Goal: Task Accomplishment & Management: Use online tool/utility

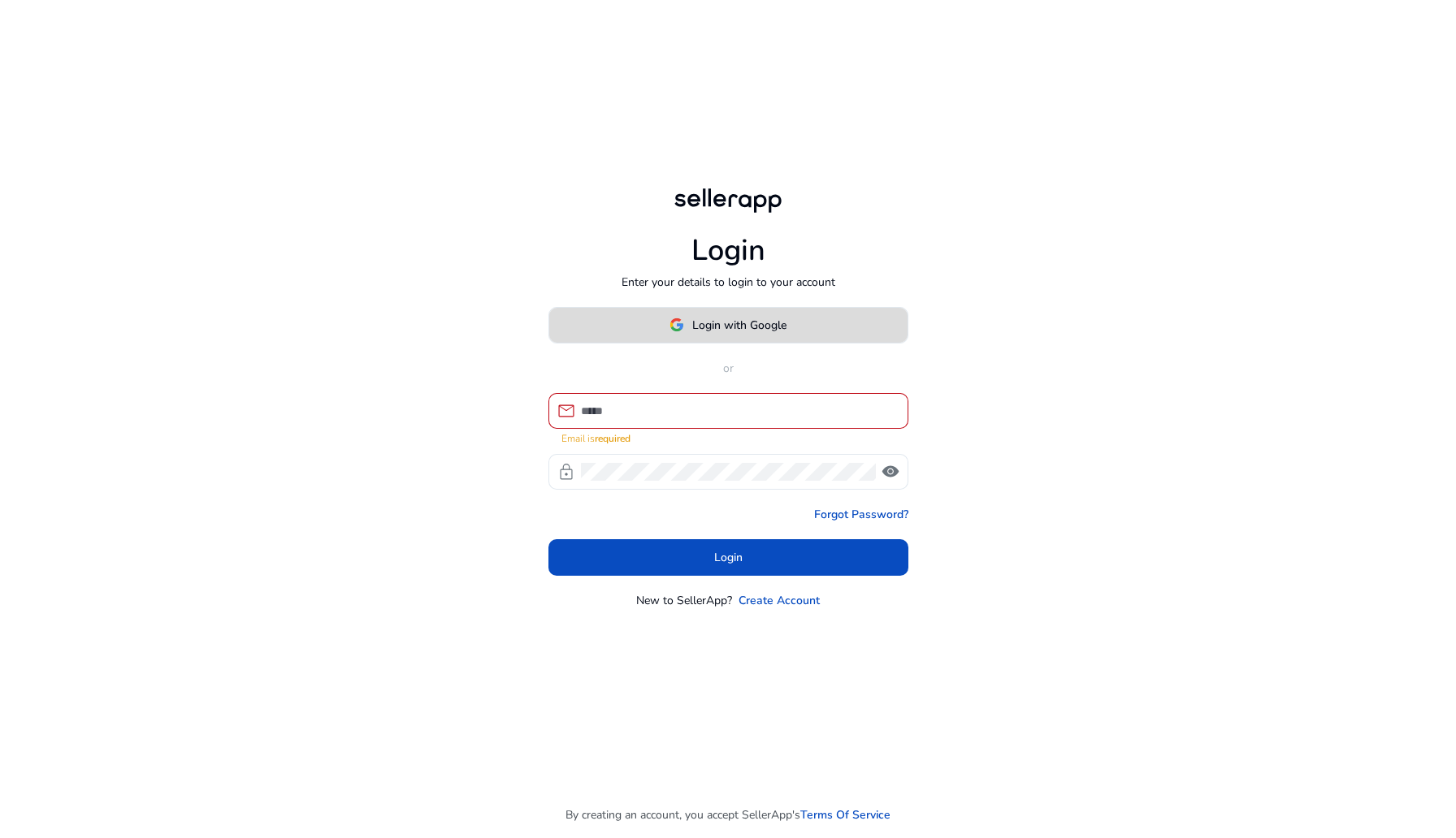
click at [760, 351] on div "Login with Google or mail Email is required lock visibility Forgot Password? Lo…" at bounding box center [728, 458] width 360 height 302
click at [758, 334] on span at bounding box center [728, 325] width 358 height 39
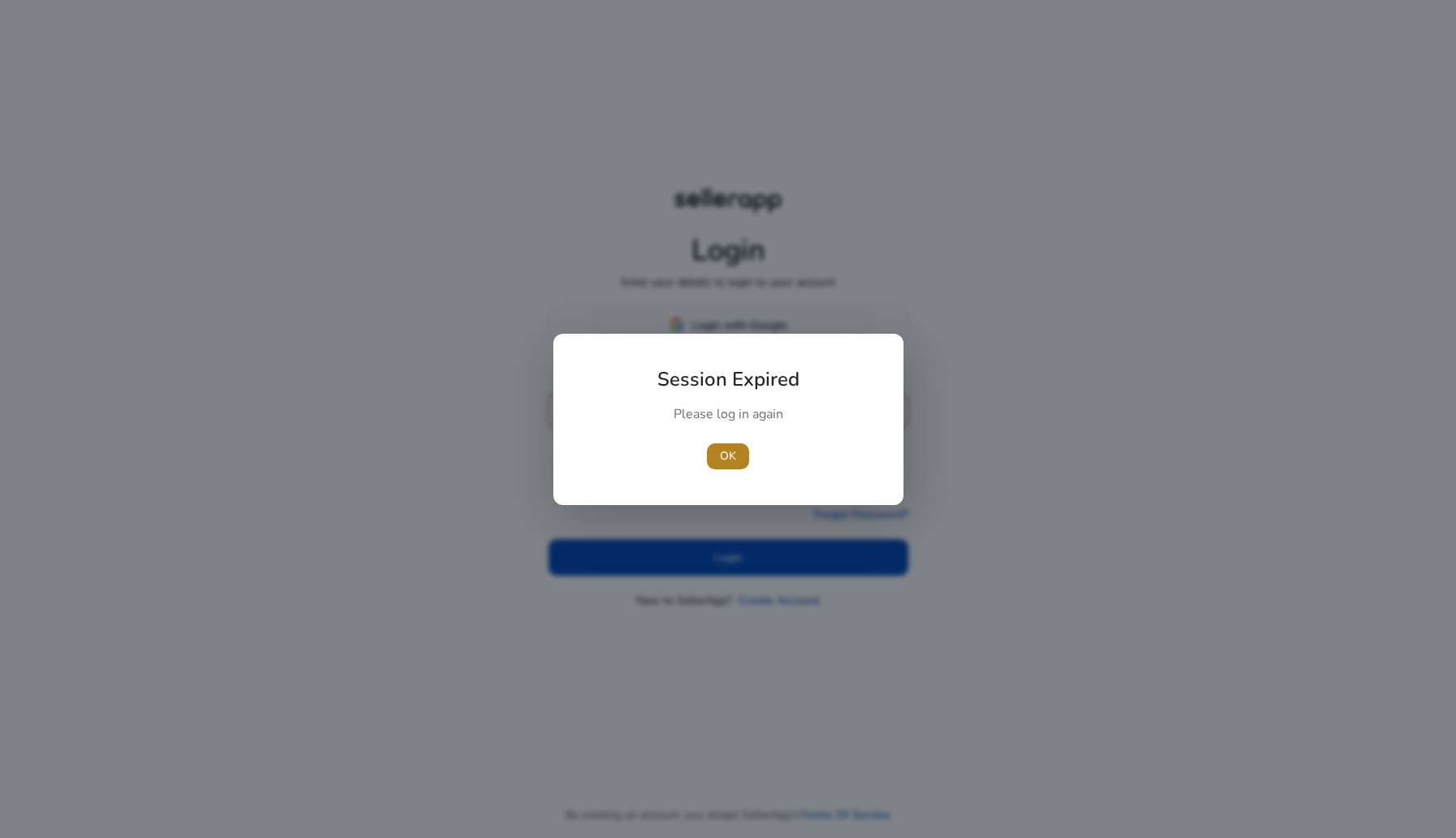
click at [711, 461] on span "button" at bounding box center [728, 456] width 42 height 39
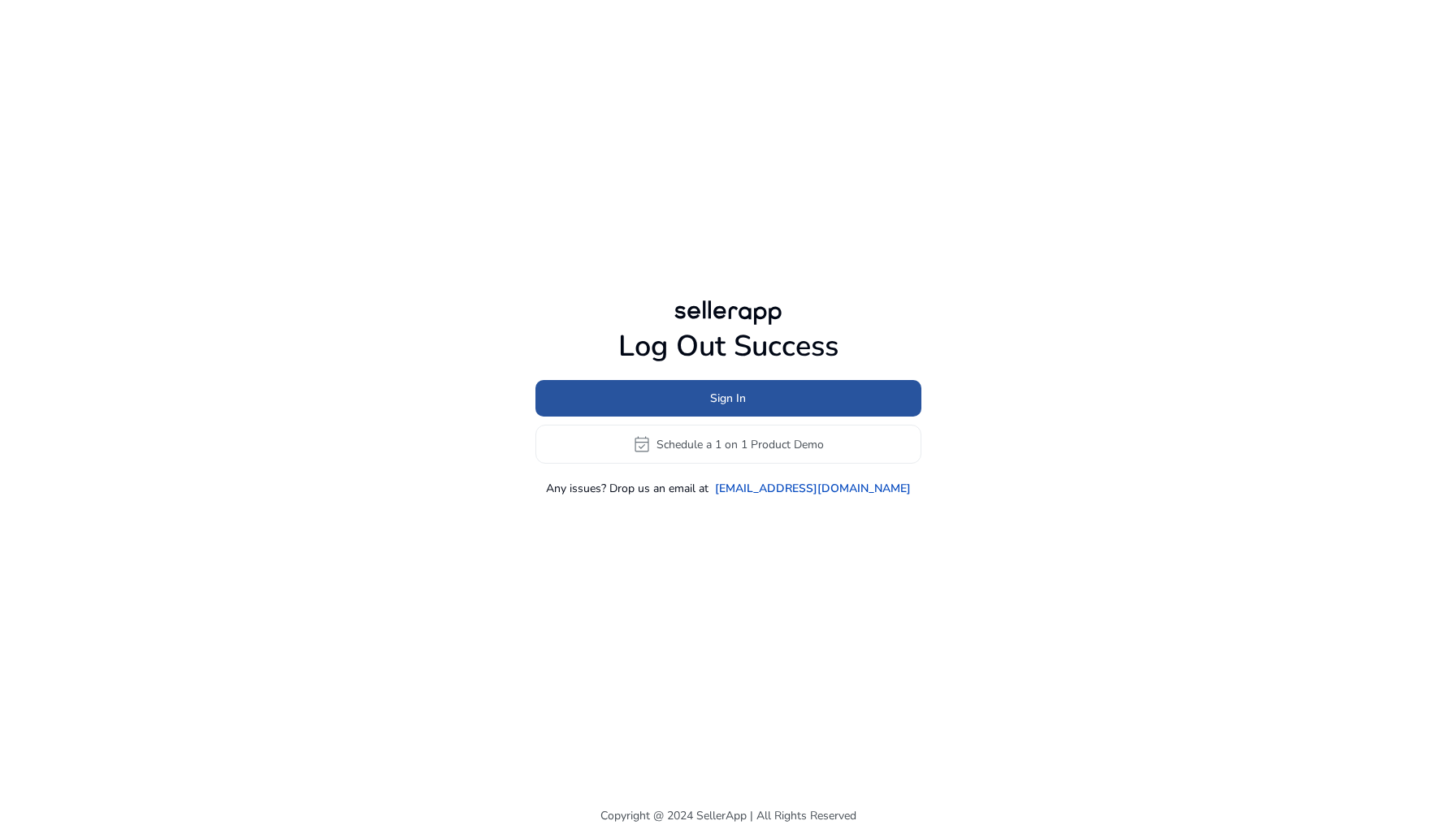
click at [722, 405] on span "Sign In" at bounding box center [728, 398] width 36 height 17
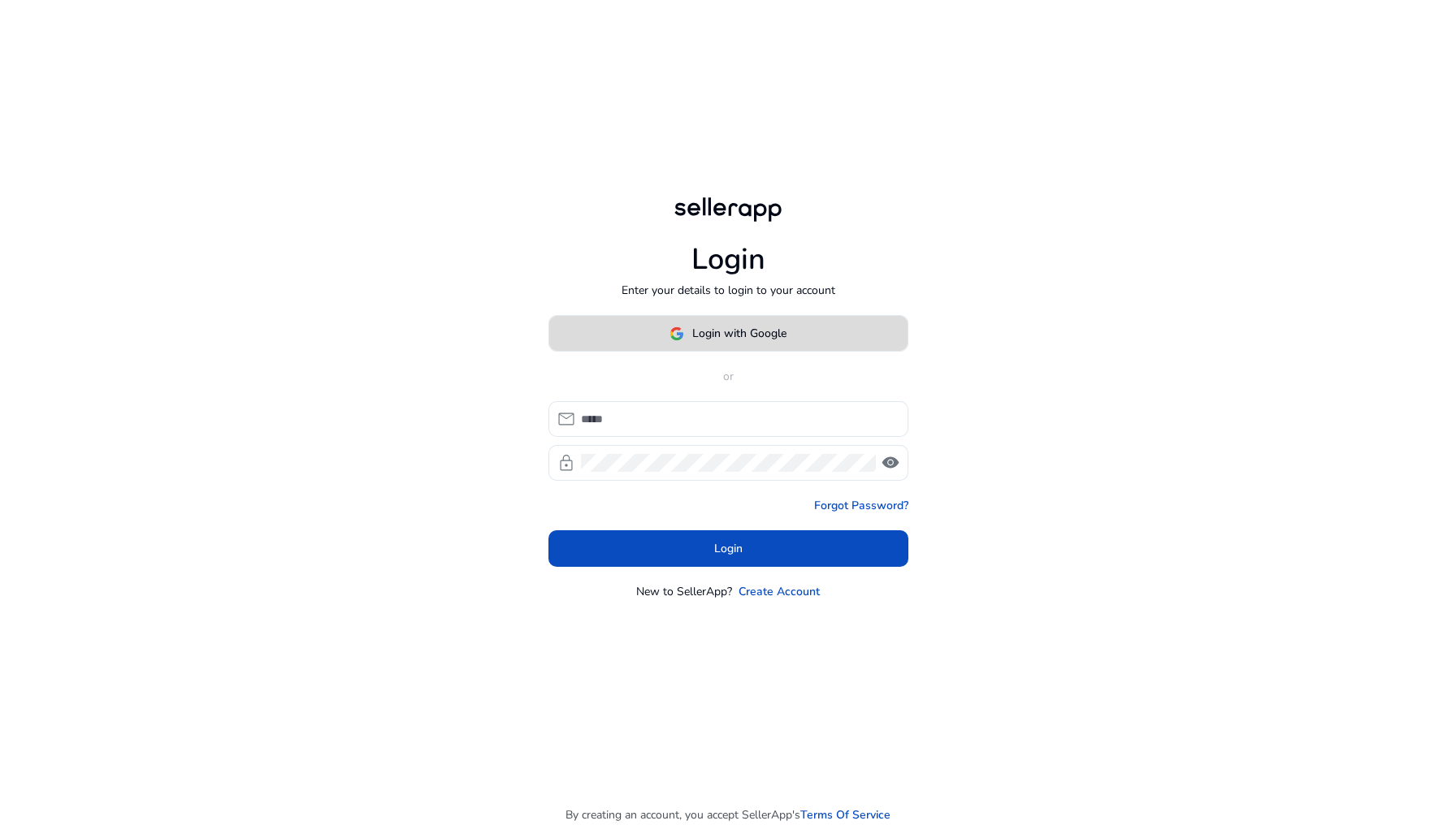
click at [705, 341] on span "Login with Google" at bounding box center [739, 333] width 94 height 17
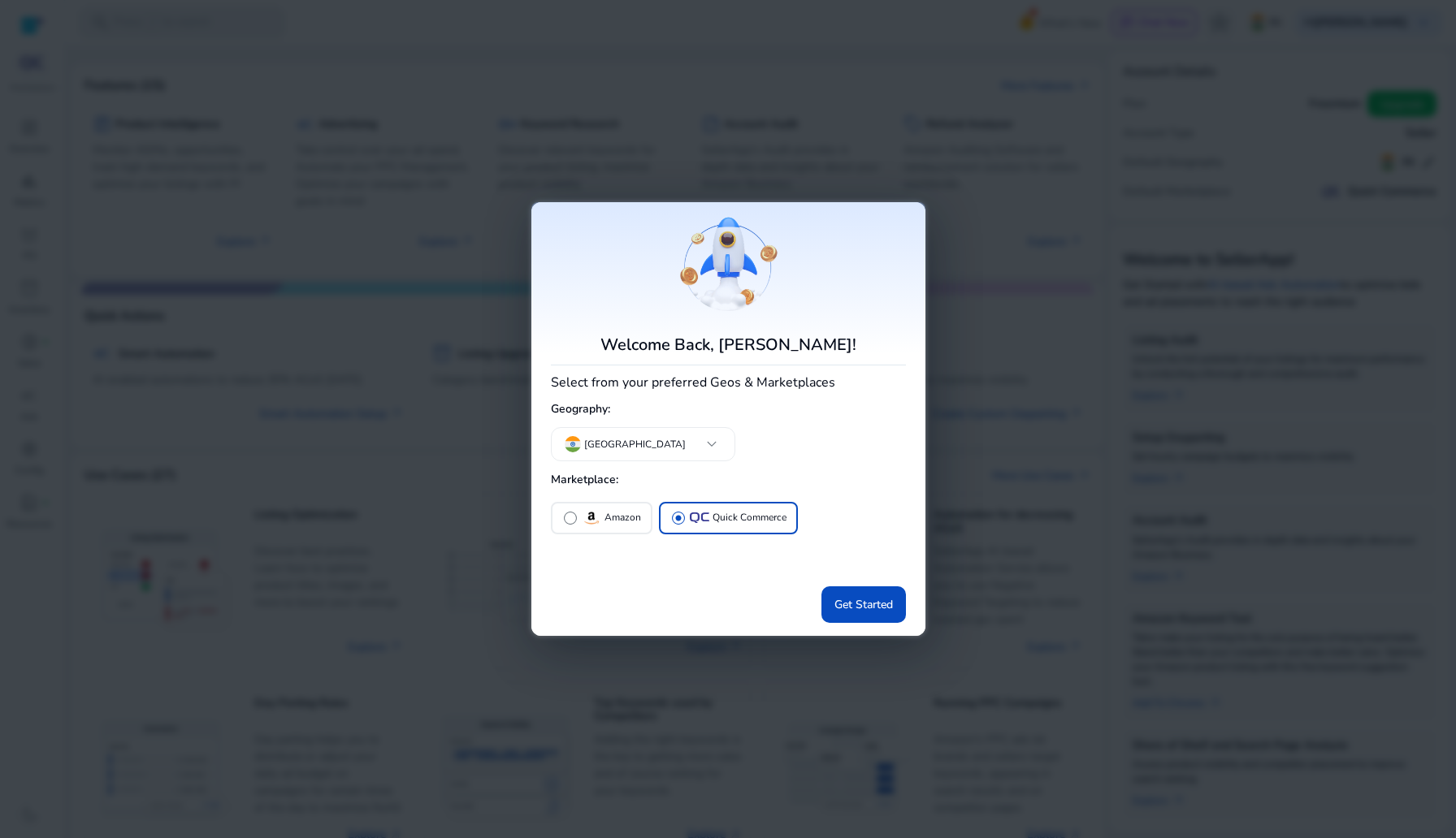
click at [425, 520] on div at bounding box center [728, 419] width 1456 height 838
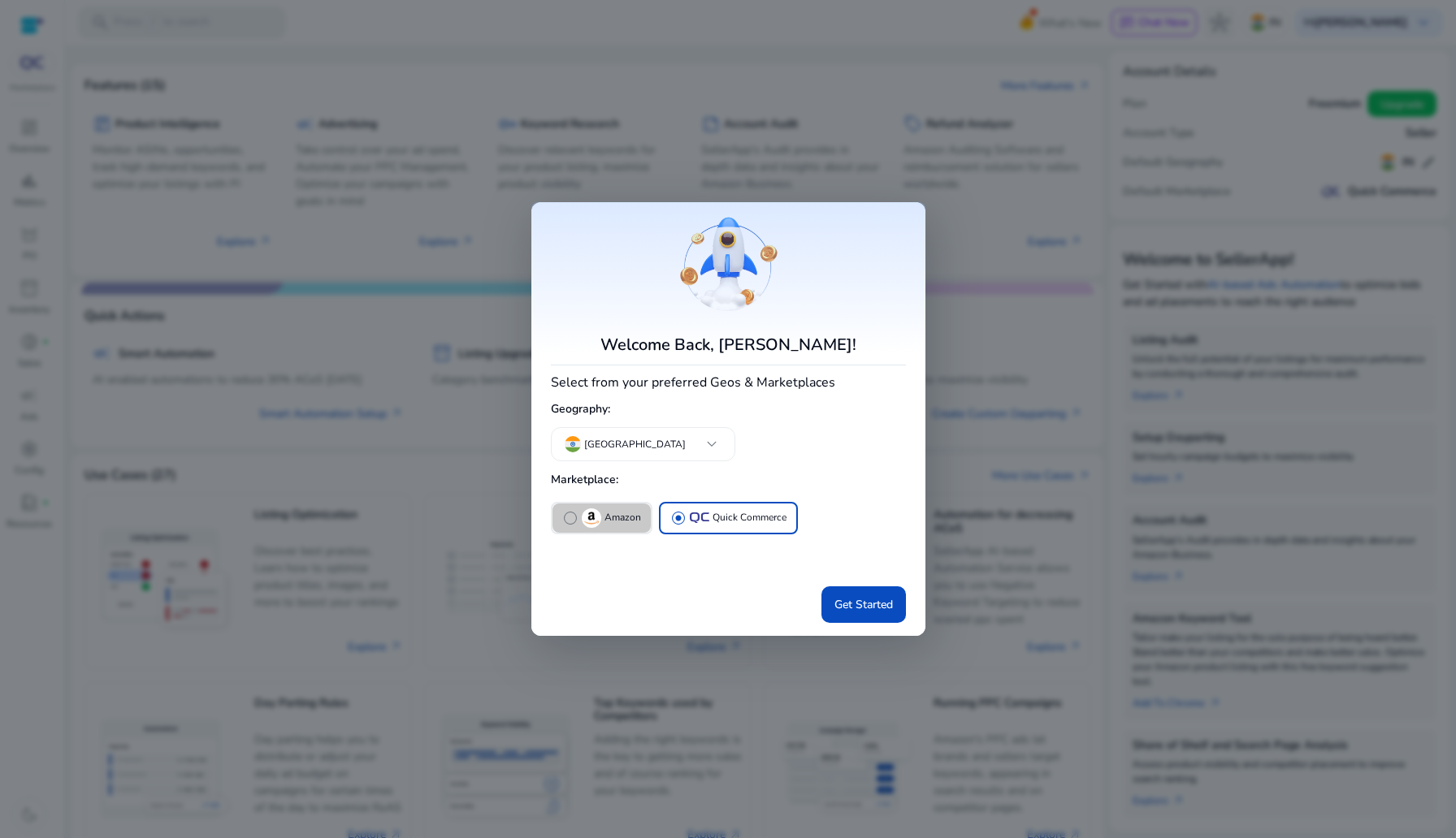
click at [632, 515] on p "Amazon" at bounding box center [623, 518] width 37 height 17
click at [871, 602] on span "Get Started" at bounding box center [863, 604] width 58 height 17
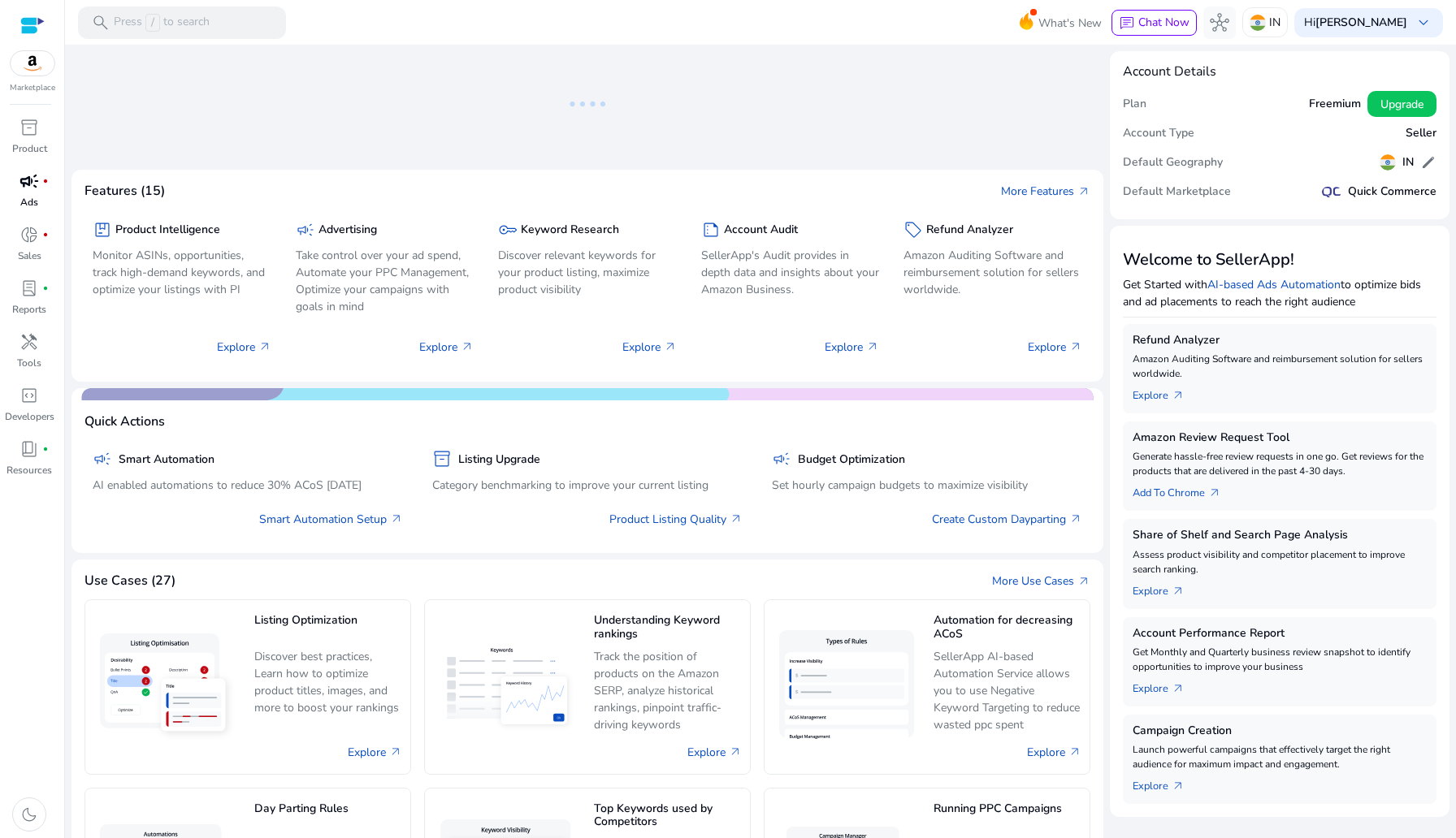
click at [20, 194] on link "campaign fiber_manual_record Ads" at bounding box center [29, 195] width 58 height 53
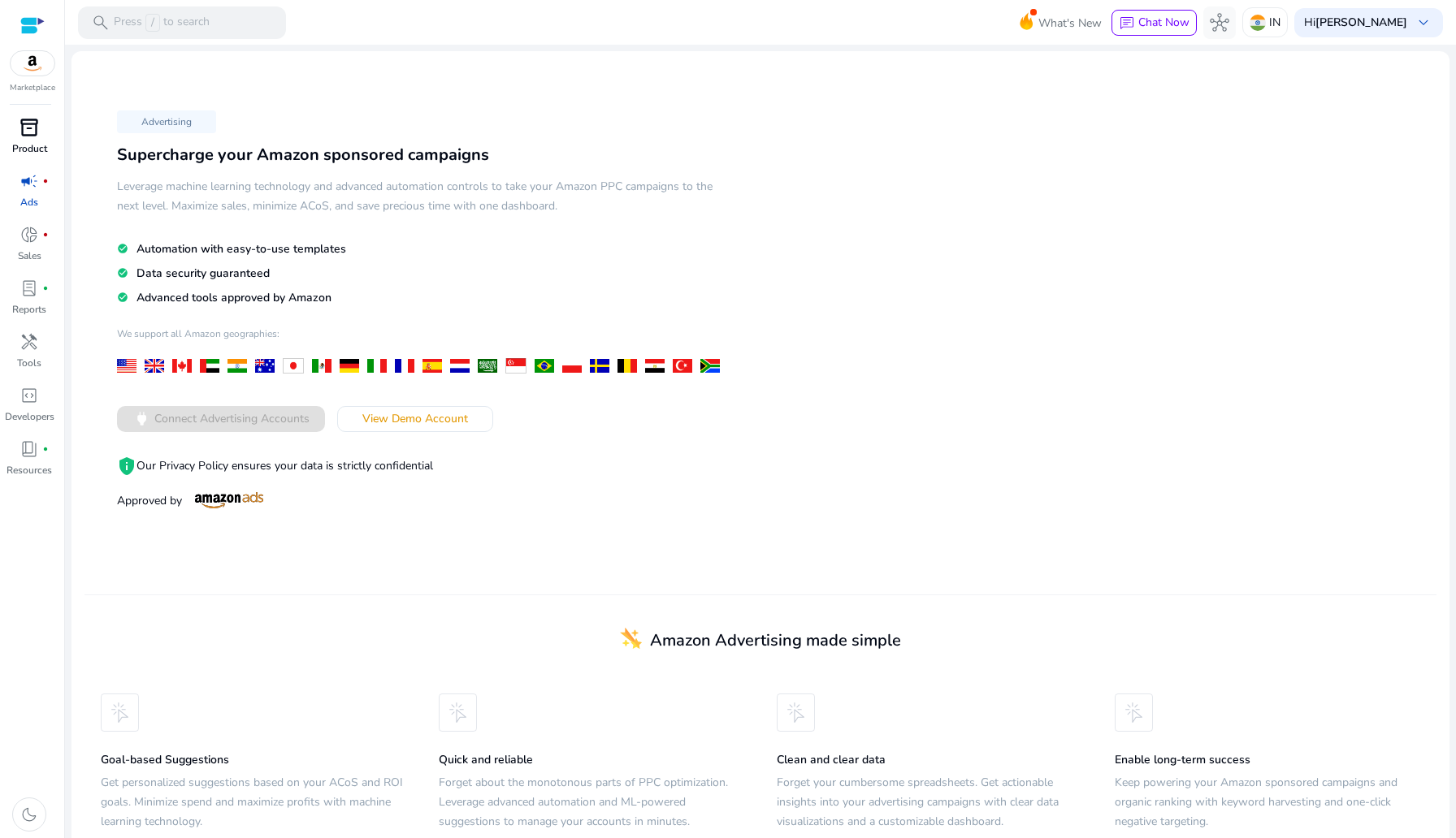
click at [14, 139] on div "inventory_2" at bounding box center [29, 127] width 46 height 26
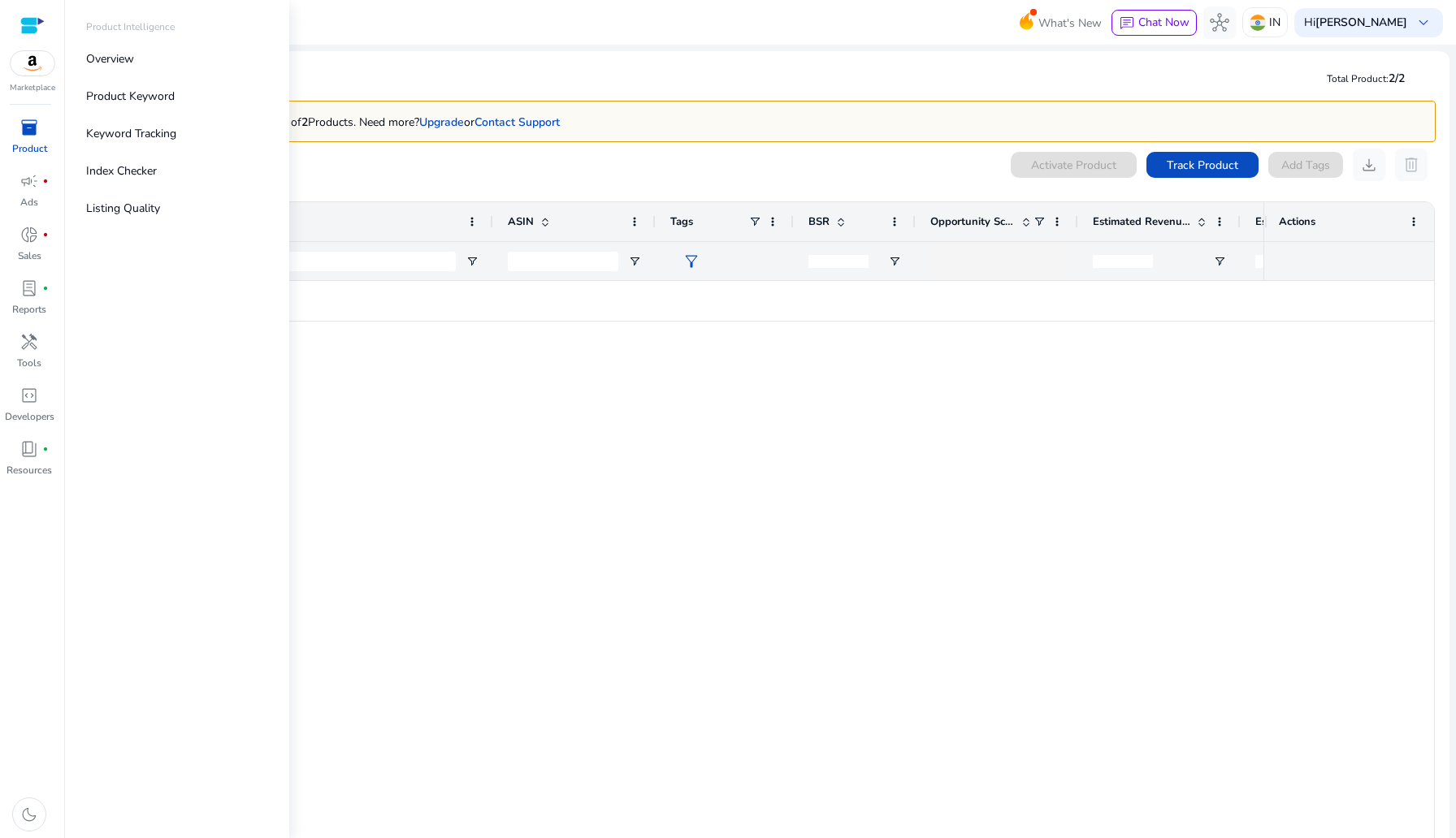
click at [20, 52] on img at bounding box center [32, 62] width 44 height 24
click at [26, 24] on div at bounding box center [32, 26] width 24 height 18
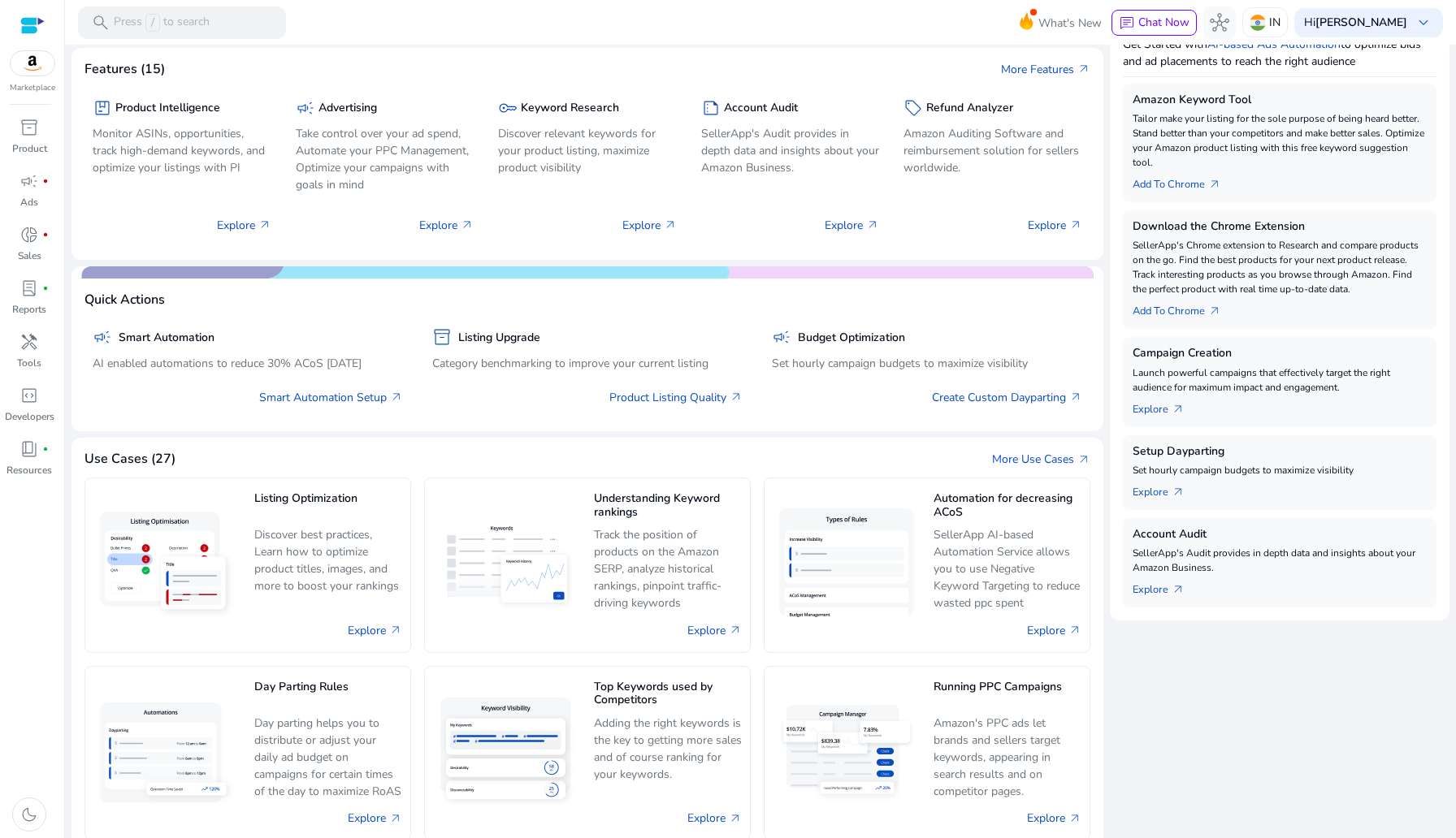
scroll to position [242, 0]
click at [32, 352] on span "handyman" at bounding box center [28, 341] width 19 height 19
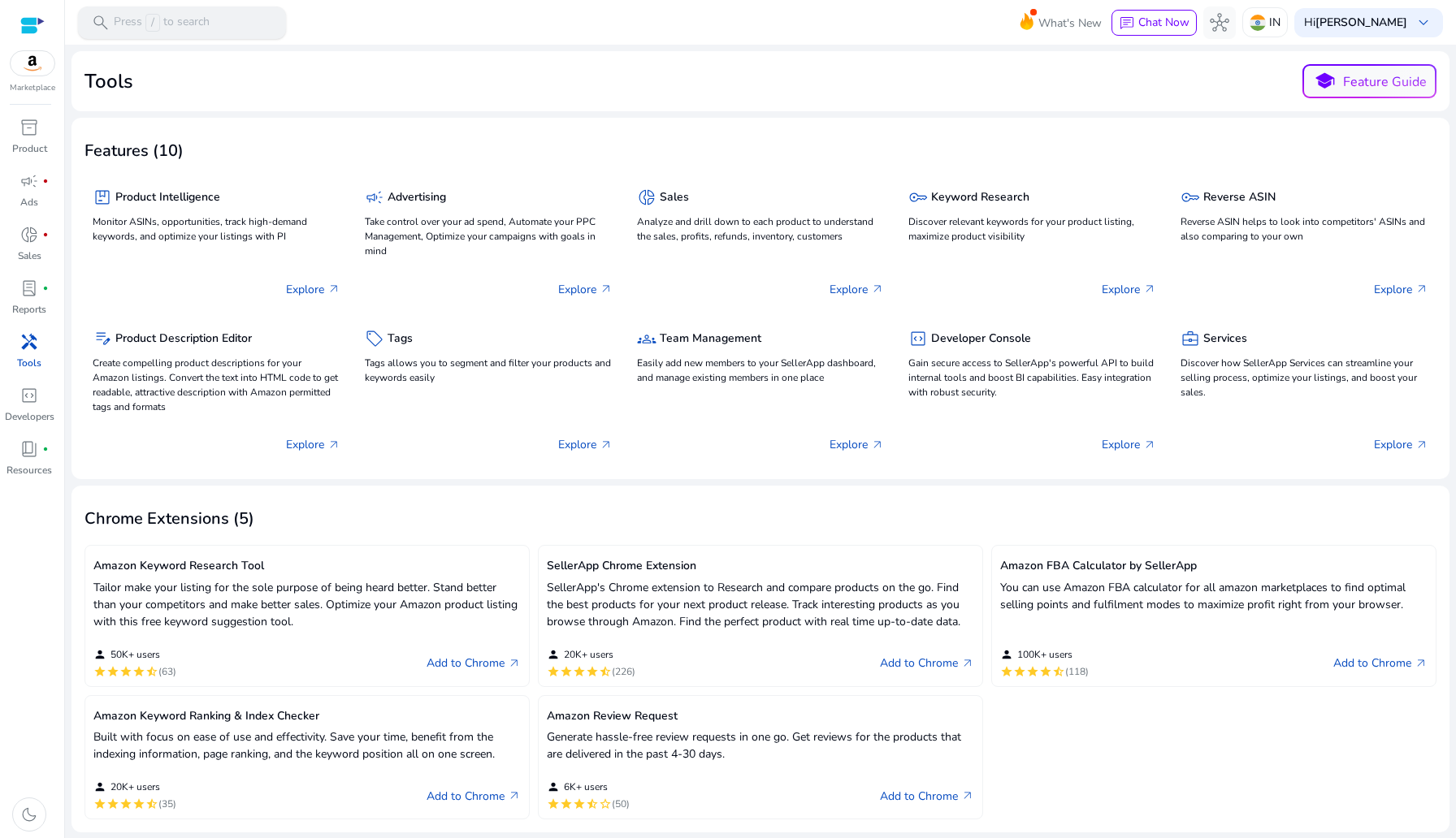
click at [216, 28] on div "search Press / to search" at bounding box center [182, 22] width 208 height 32
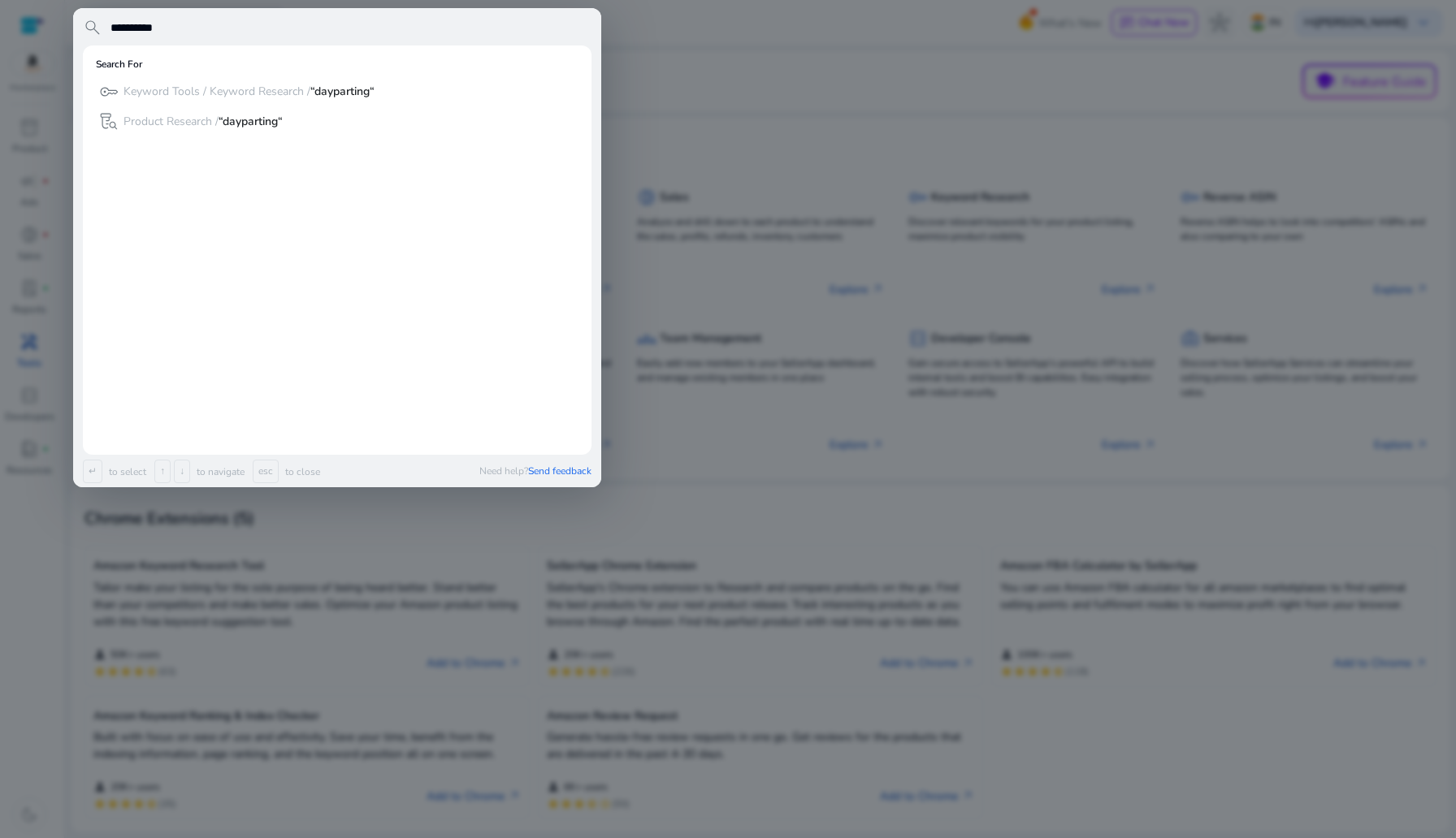
type input "**********"
click at [219, 102] on div "key Keyword Tools / Keyword Research / “dayparting“" at bounding box center [236, 92] width 276 height 27
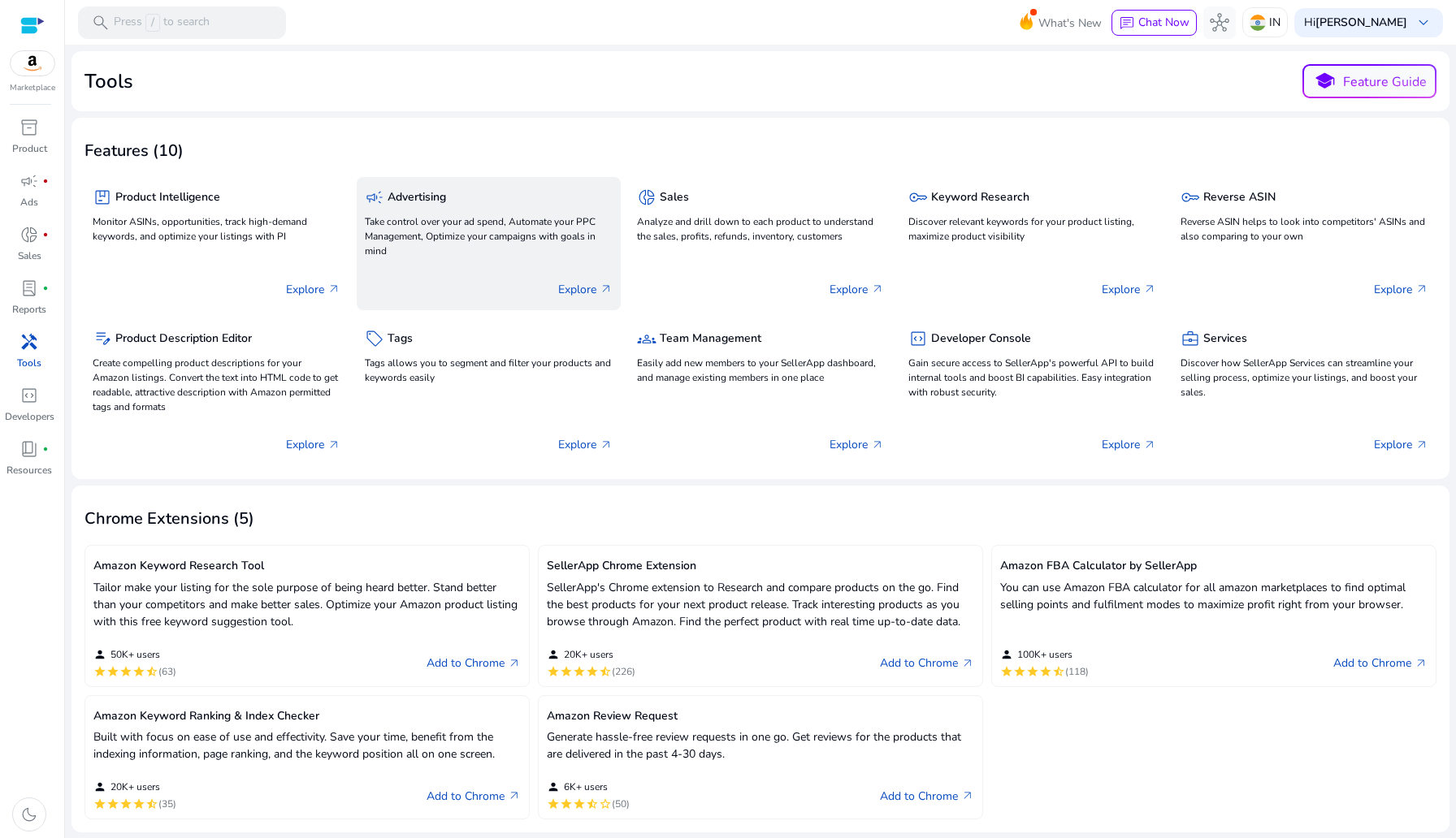
click at [480, 262] on div "Explore arrow_outward" at bounding box center [489, 282] width 248 height 41
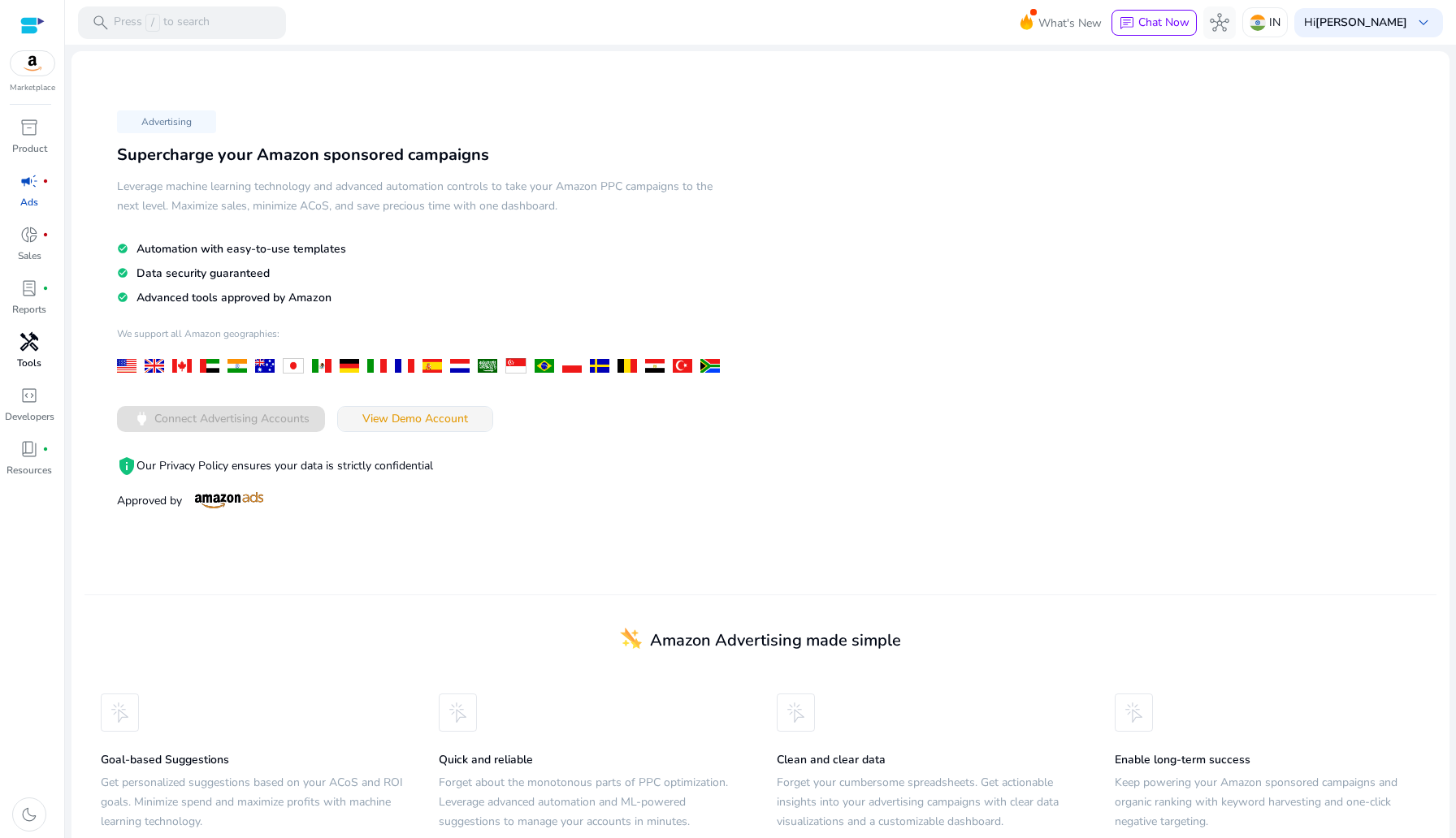
click at [397, 426] on span at bounding box center [415, 419] width 154 height 39
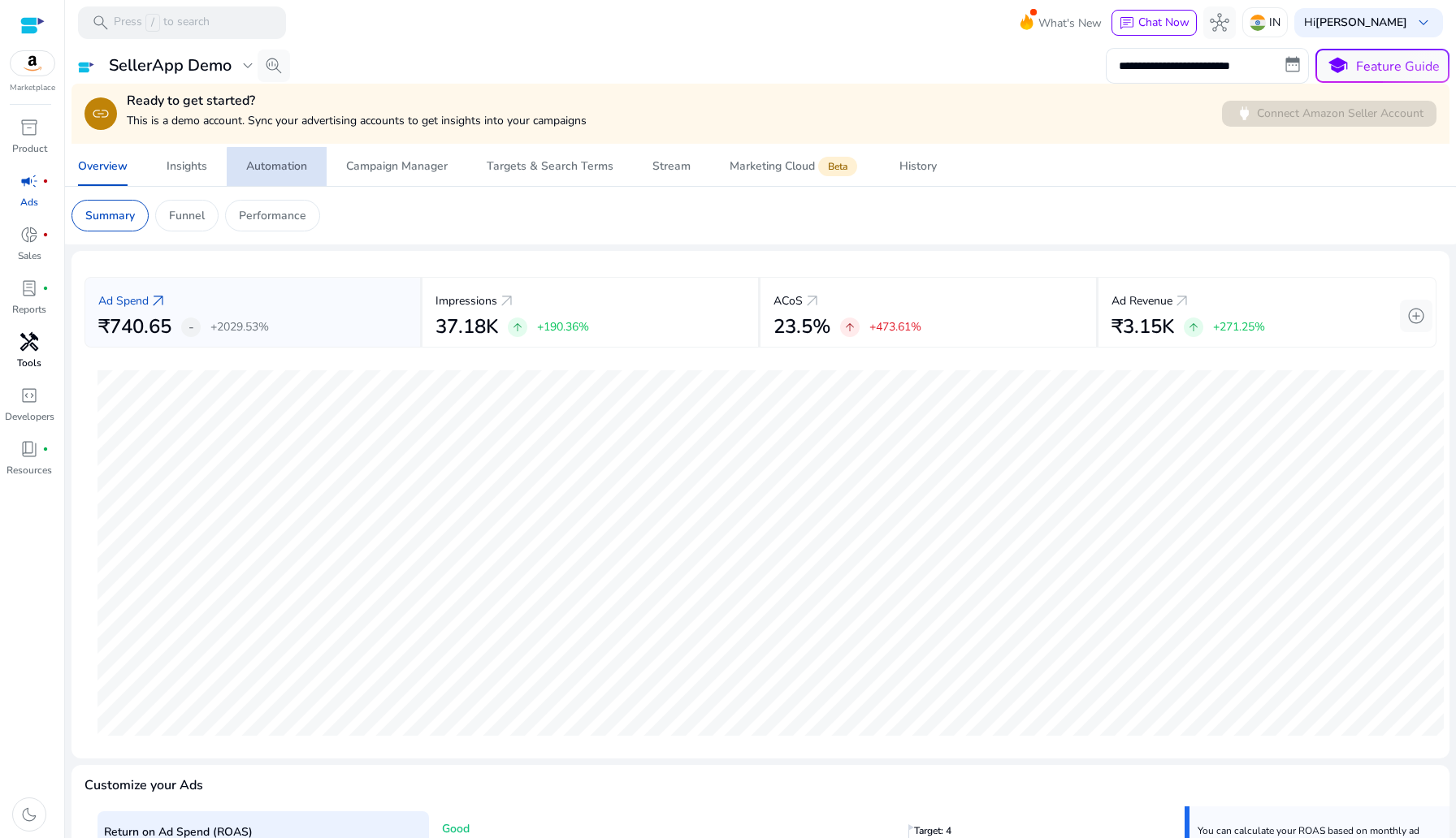
click at [313, 169] on link "Automation" at bounding box center [276, 166] width 100 height 39
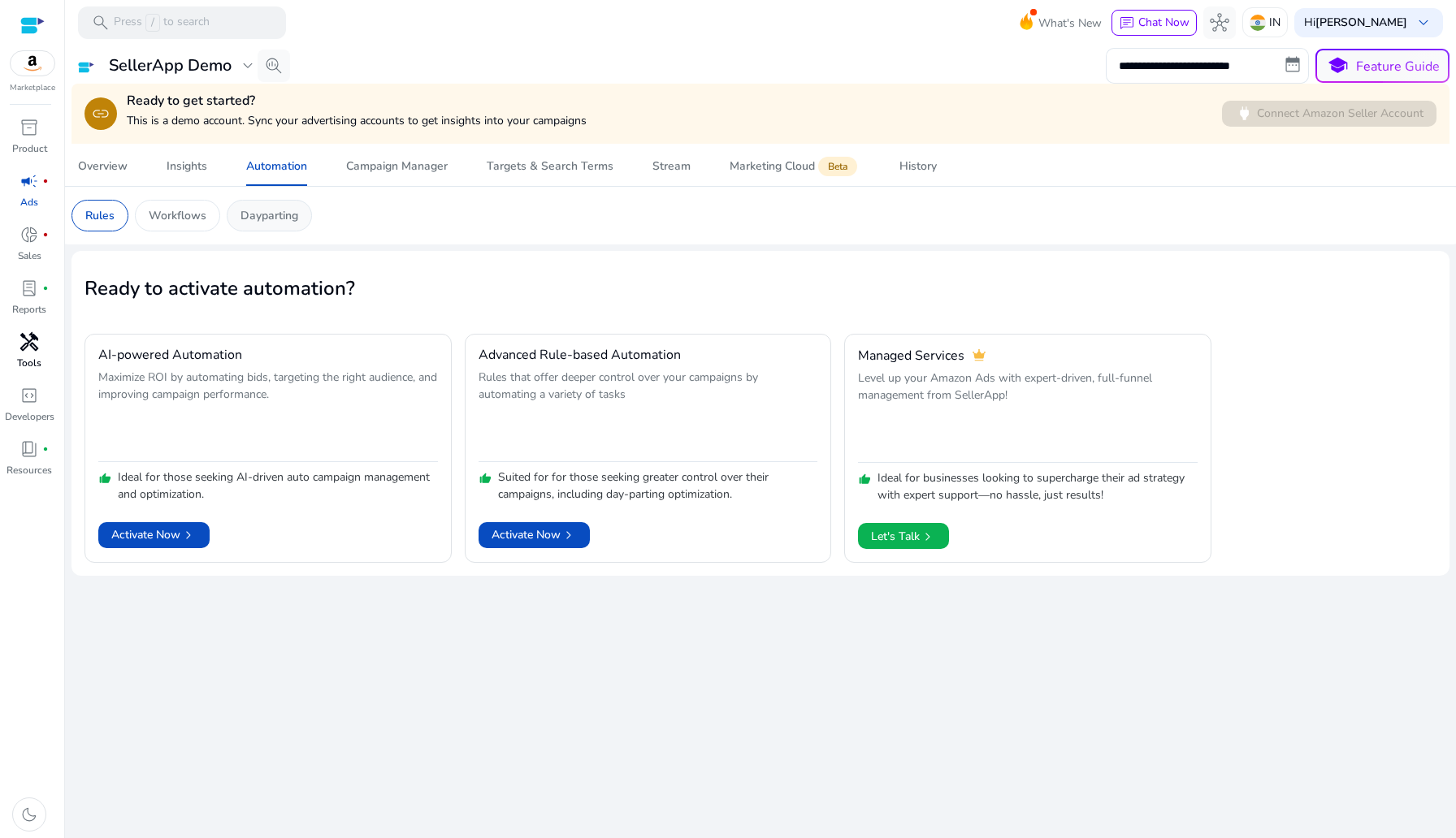
click at [281, 216] on p "Dayparting" at bounding box center [269, 216] width 57 height 17
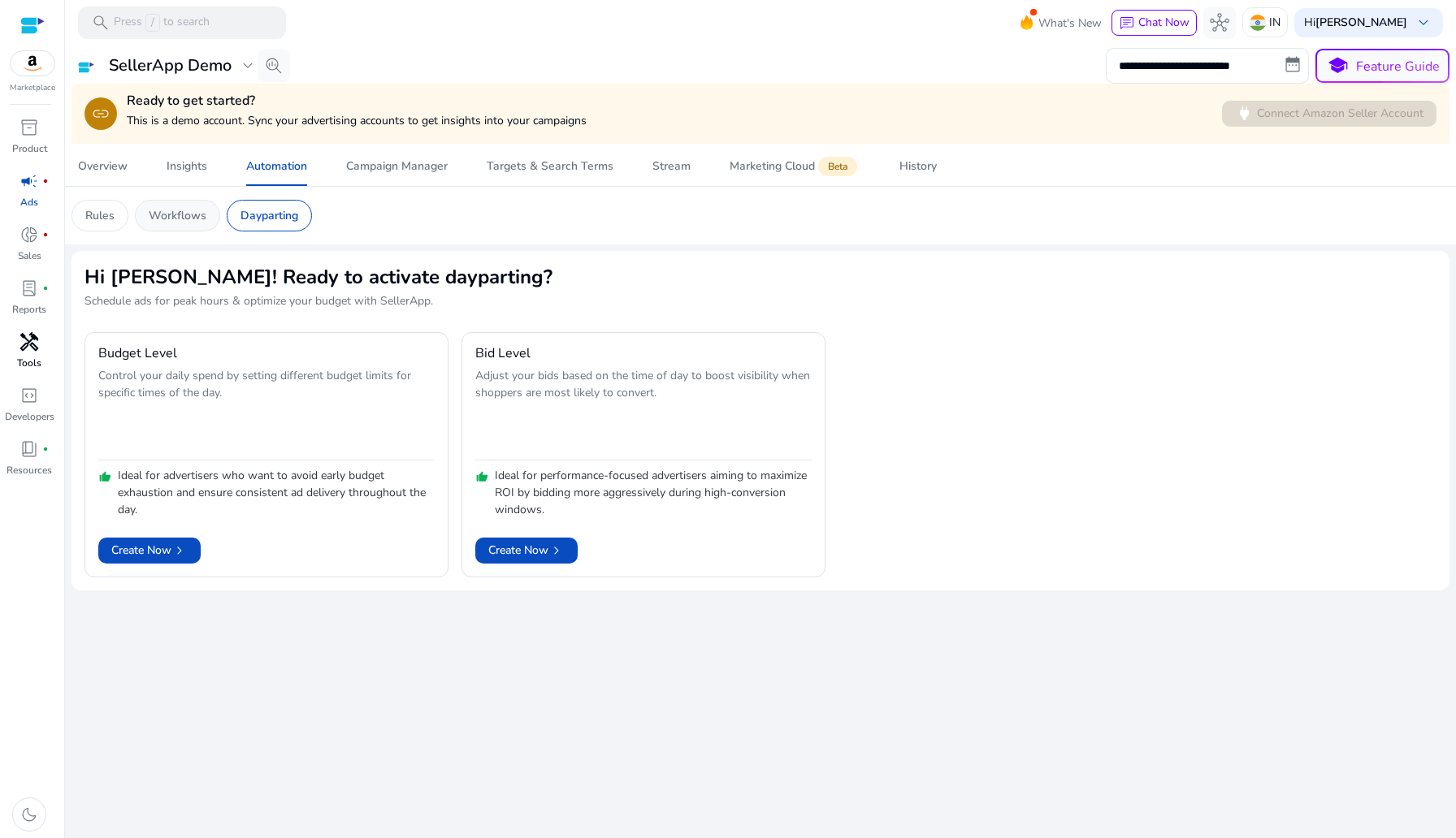
click at [207, 212] on div "Workflows" at bounding box center [177, 216] width 85 height 32
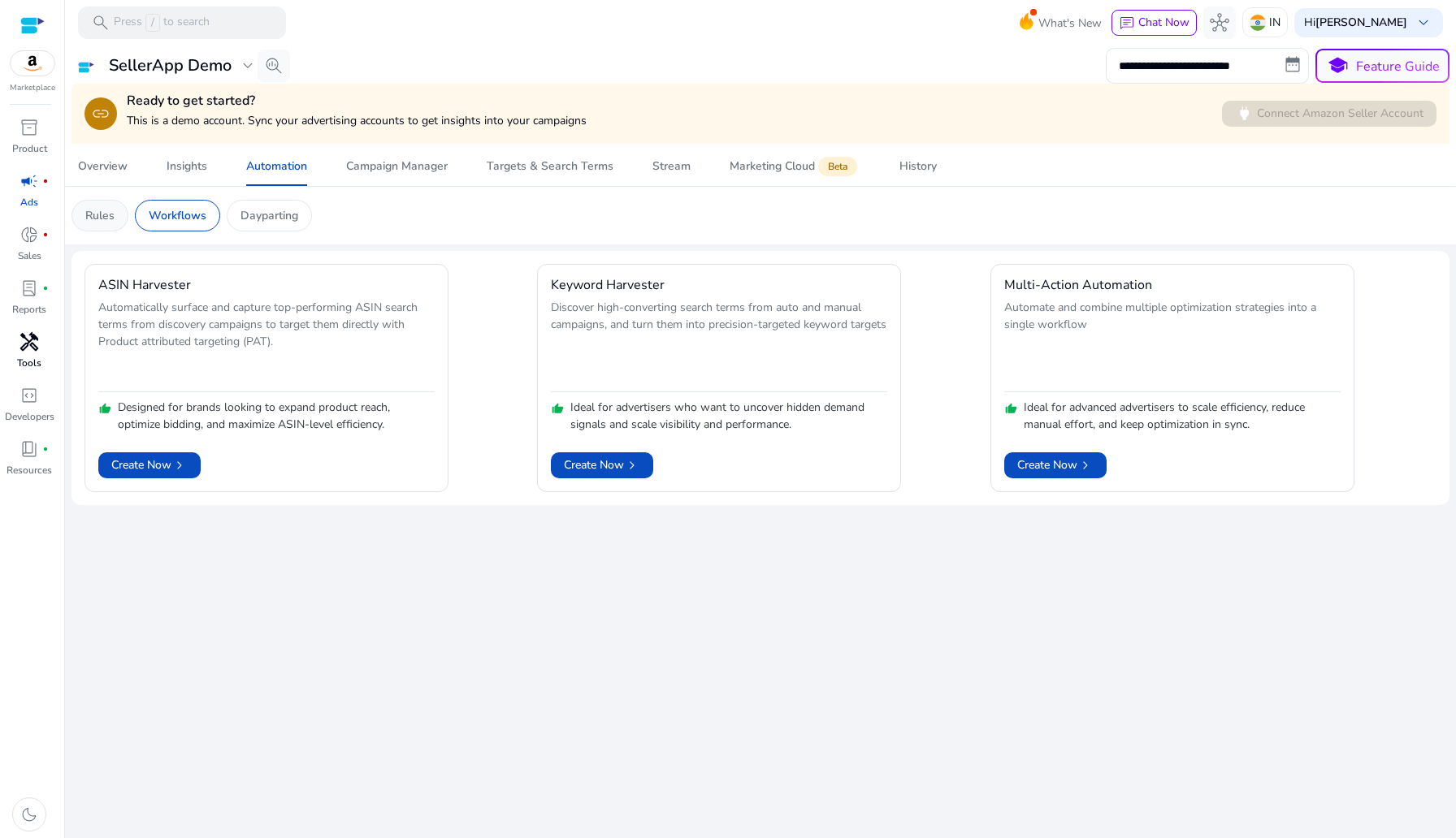
click at [99, 206] on div "Rules" at bounding box center [100, 216] width 57 height 32
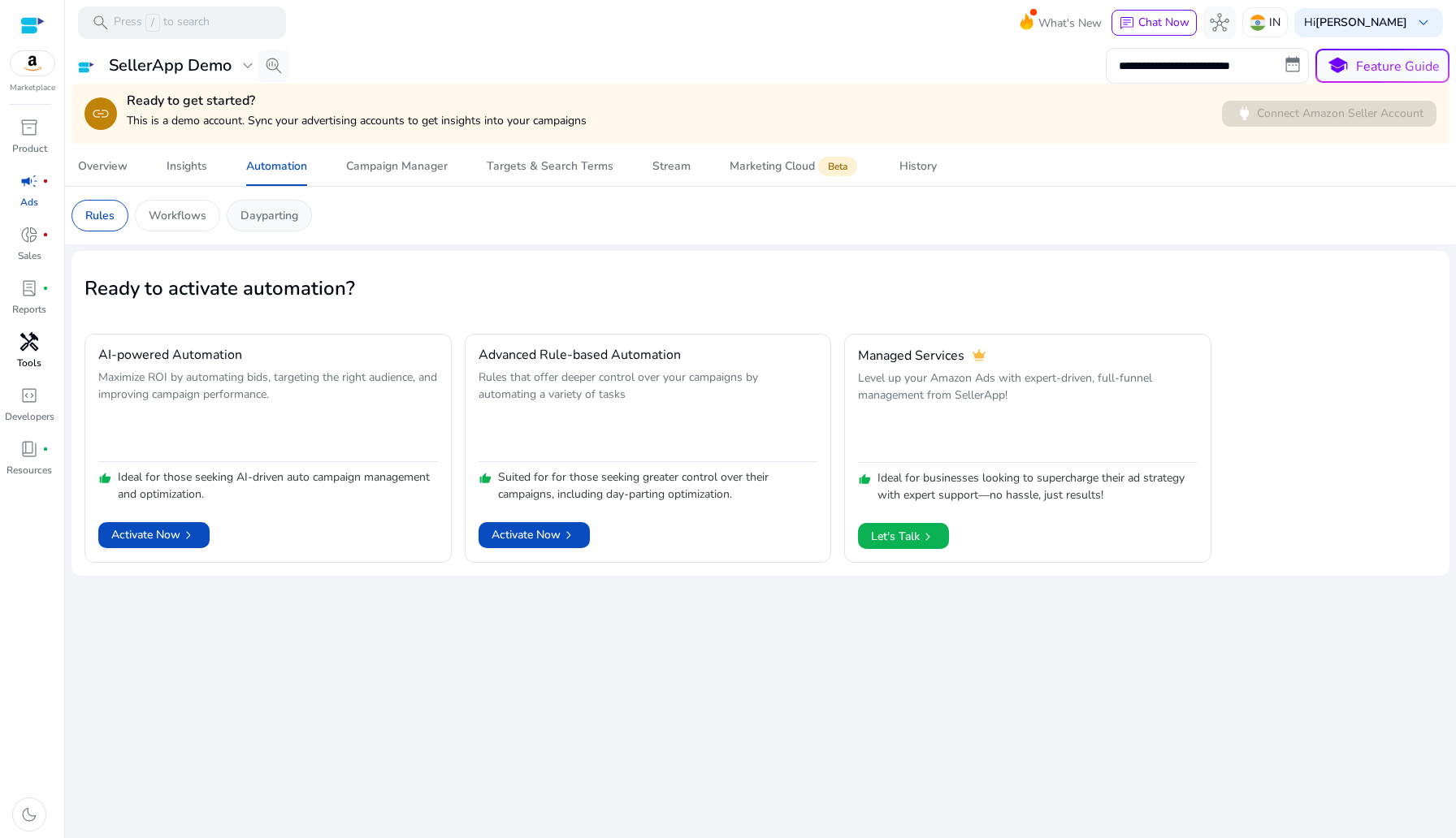
click at [245, 216] on p "Dayparting" at bounding box center [269, 216] width 57 height 17
